Goal: Task Accomplishment & Management: Complete application form

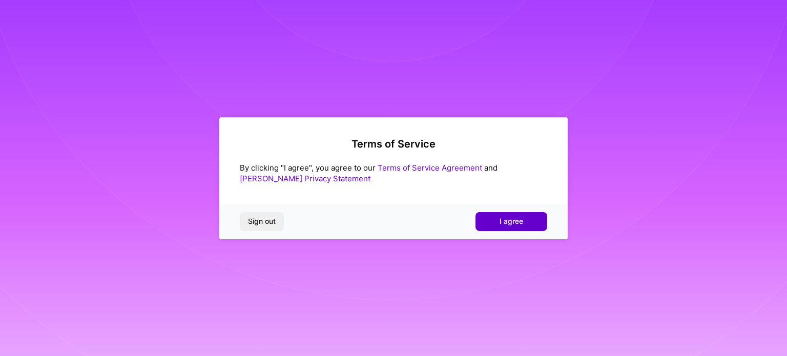
click at [504, 223] on span "I agree" at bounding box center [511, 221] width 24 height 10
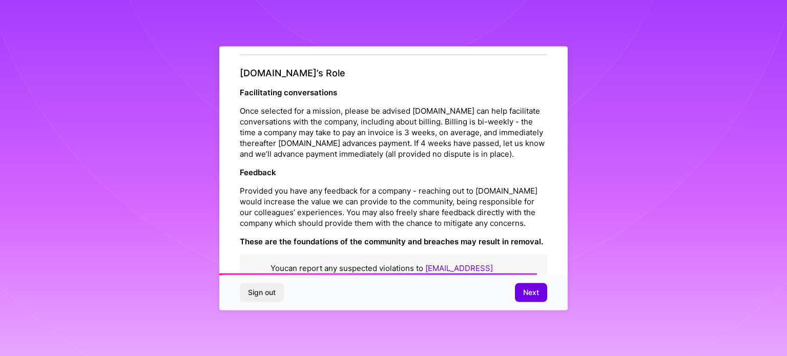
scroll to position [1188, 0]
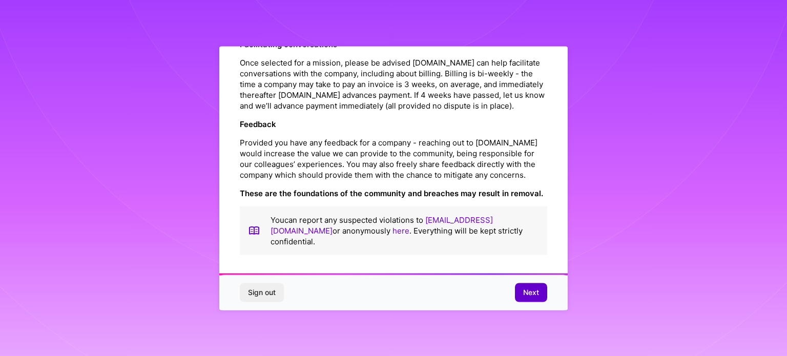
click at [535, 294] on span "Next" at bounding box center [531, 292] width 16 height 10
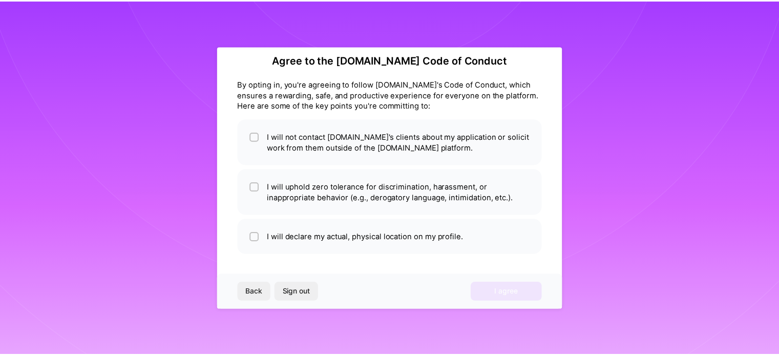
scroll to position [12, 0]
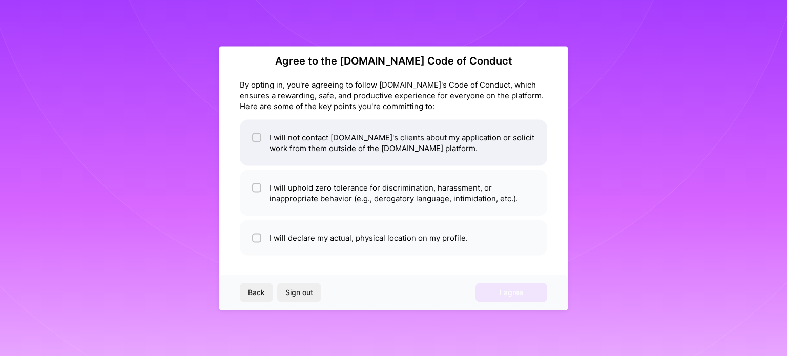
click at [255, 137] on input "checkbox" at bounding box center [257, 137] width 7 height 7
checkbox input "true"
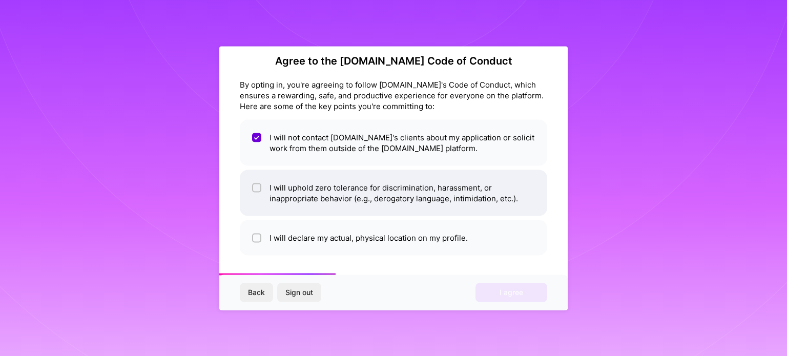
click at [252, 187] on div at bounding box center [256, 187] width 9 height 9
checkbox input "true"
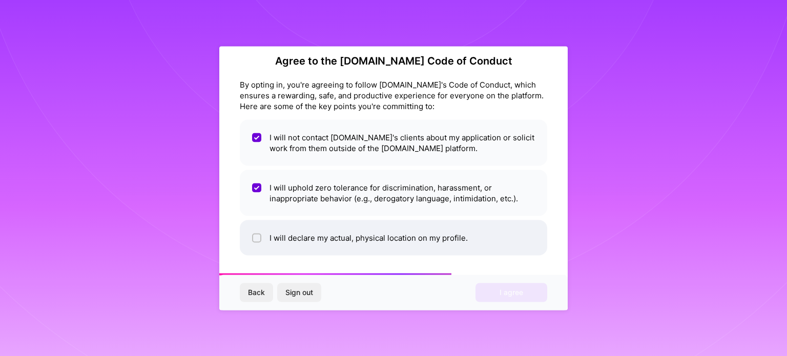
click at [256, 236] on input "checkbox" at bounding box center [257, 238] width 7 height 7
checkbox input "true"
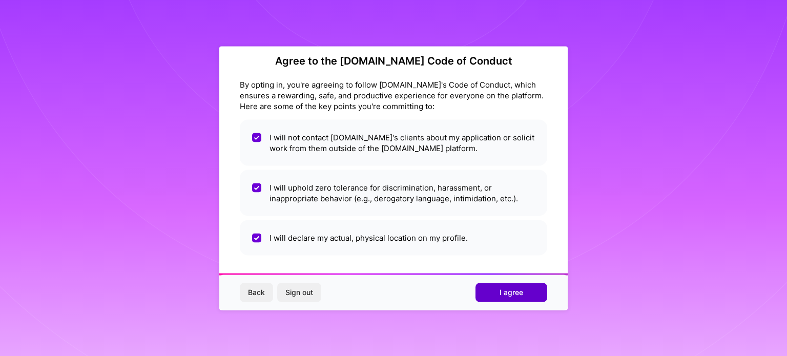
click at [498, 295] on button "I agree" at bounding box center [511, 292] width 72 height 18
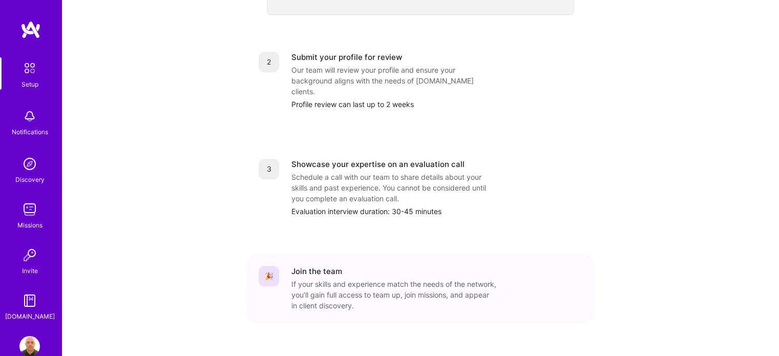
scroll to position [422, 0]
